Goal: Information Seeking & Learning: Understand process/instructions

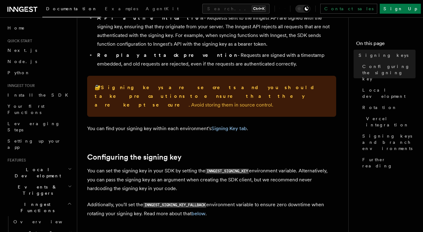
scroll to position [112, 0]
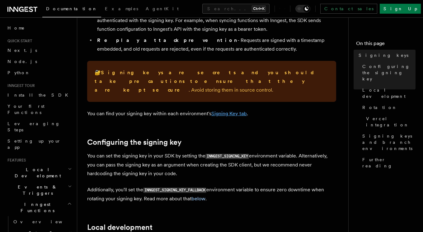
click at [227, 111] on link "Signing Key tab" at bounding box center [228, 114] width 35 height 6
drag, startPoint x: 227, startPoint y: 106, endPoint x: 226, endPoint y: 103, distance: 3.4
click at [227, 111] on link "Signing Key tab" at bounding box center [228, 114] width 35 height 6
drag, startPoint x: 249, startPoint y: 147, endPoint x: 206, endPoint y: 149, distance: 43.6
click at [206, 154] on code "INNGEST_SIGNING_KEY" at bounding box center [227, 156] width 44 height 5
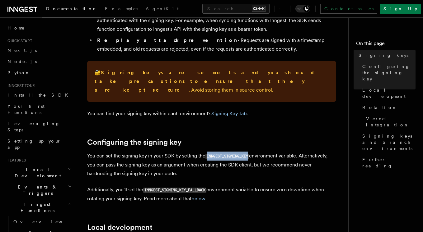
copy code "INNGEST_SIGNING_KEY"
click at [197, 186] on p "Additionally, you'll set the INNGEST_SIGNING_KEY_FALLBACK environment variable …" at bounding box center [211, 195] width 249 height 18
click at [206, 188] on code "INNGEST_SIGNING_KEY_FALLBACK" at bounding box center [174, 190] width 63 height 5
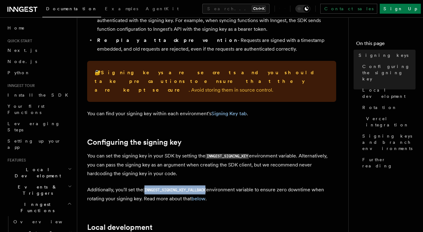
drag, startPoint x: 209, startPoint y: 182, endPoint x: 145, endPoint y: 182, distance: 64.4
click at [145, 186] on p "Additionally, you'll set the INNGEST_SIGNING_KEY_FALLBACK environment variable …" at bounding box center [211, 195] width 249 height 18
copy code "INNGEST_SIGNING_KEY_FALLBACK"
